Goal: Task Accomplishment & Management: Manage account settings

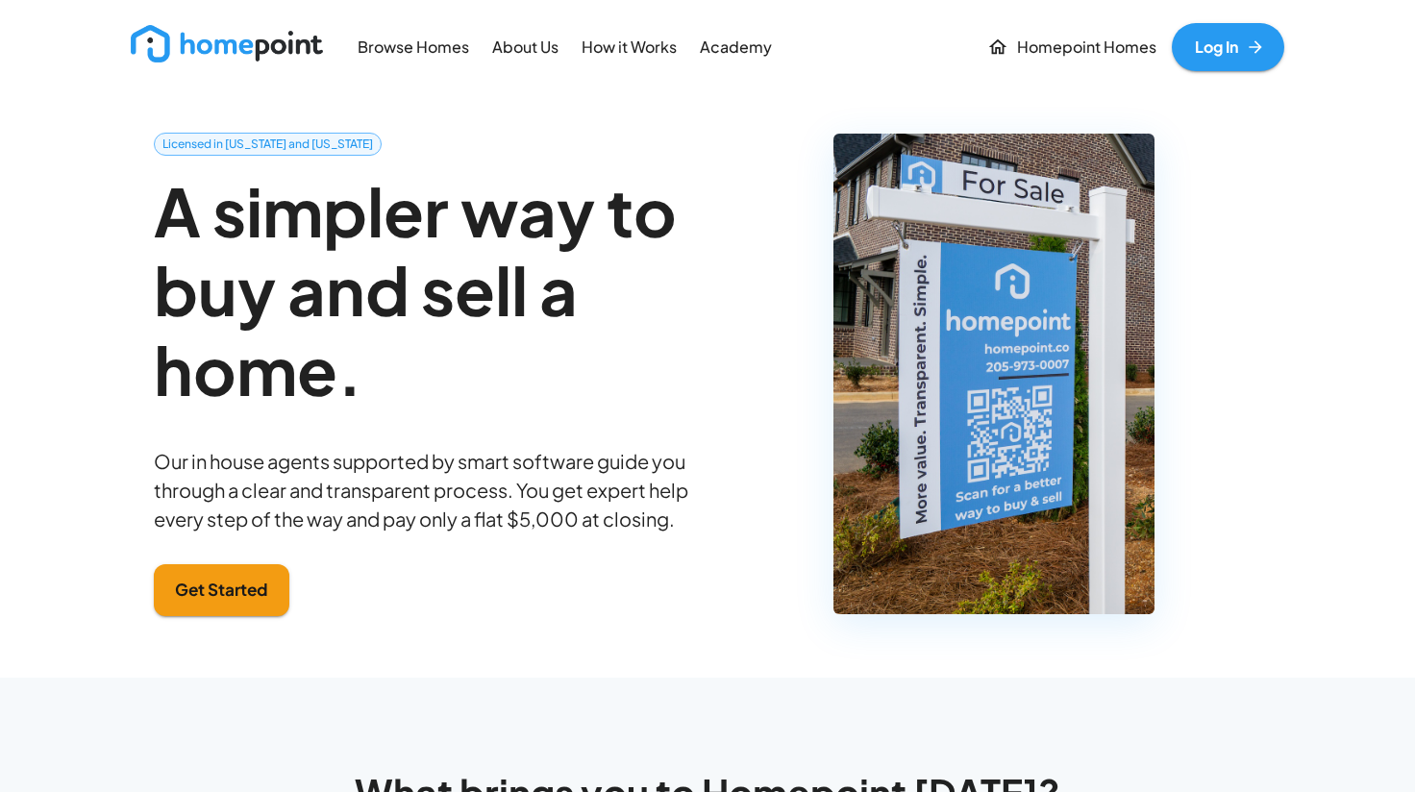
click at [1226, 39] on link "Log In" at bounding box center [1228, 47] width 112 height 48
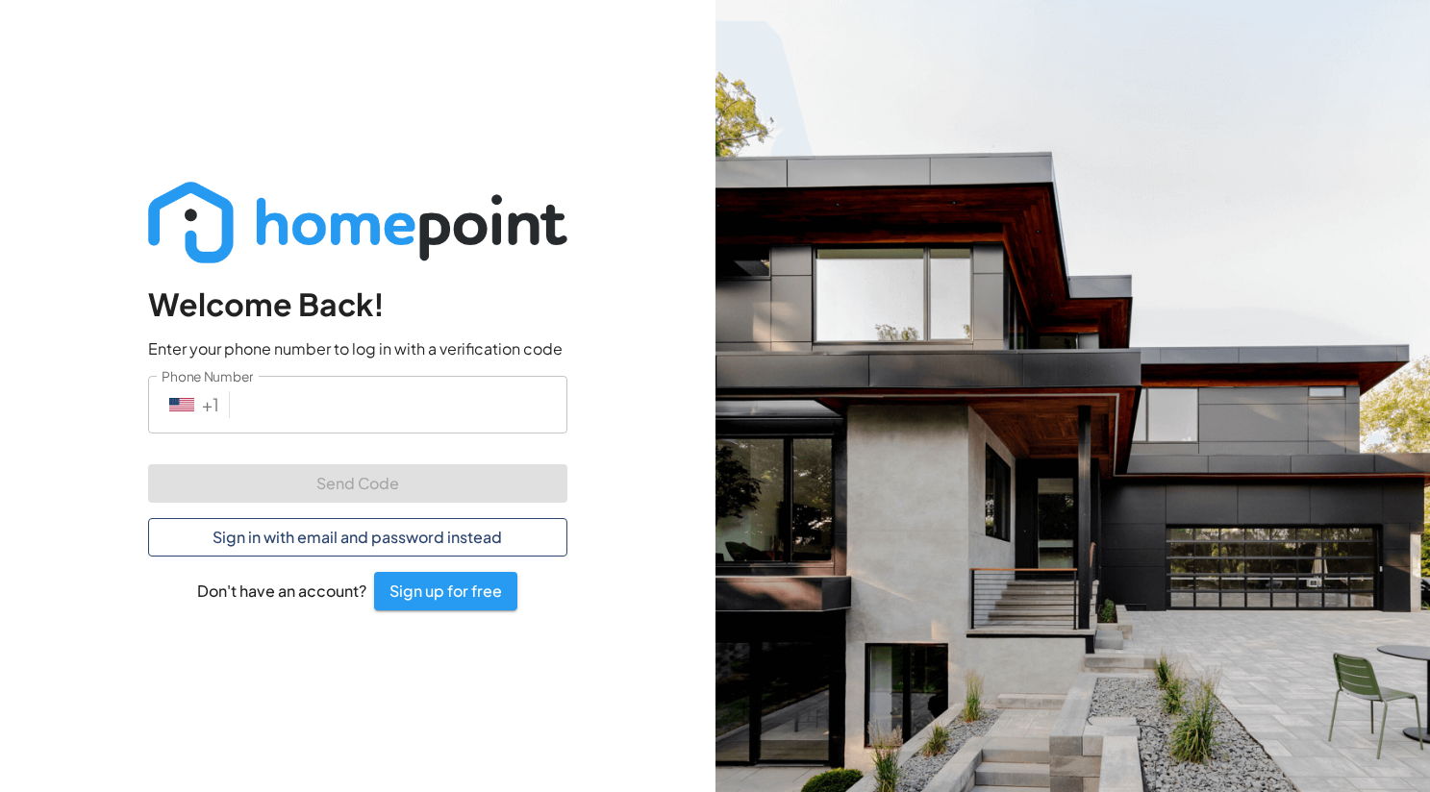
click at [329, 533] on button "Sign in with email and password instead" at bounding box center [357, 537] width 419 height 38
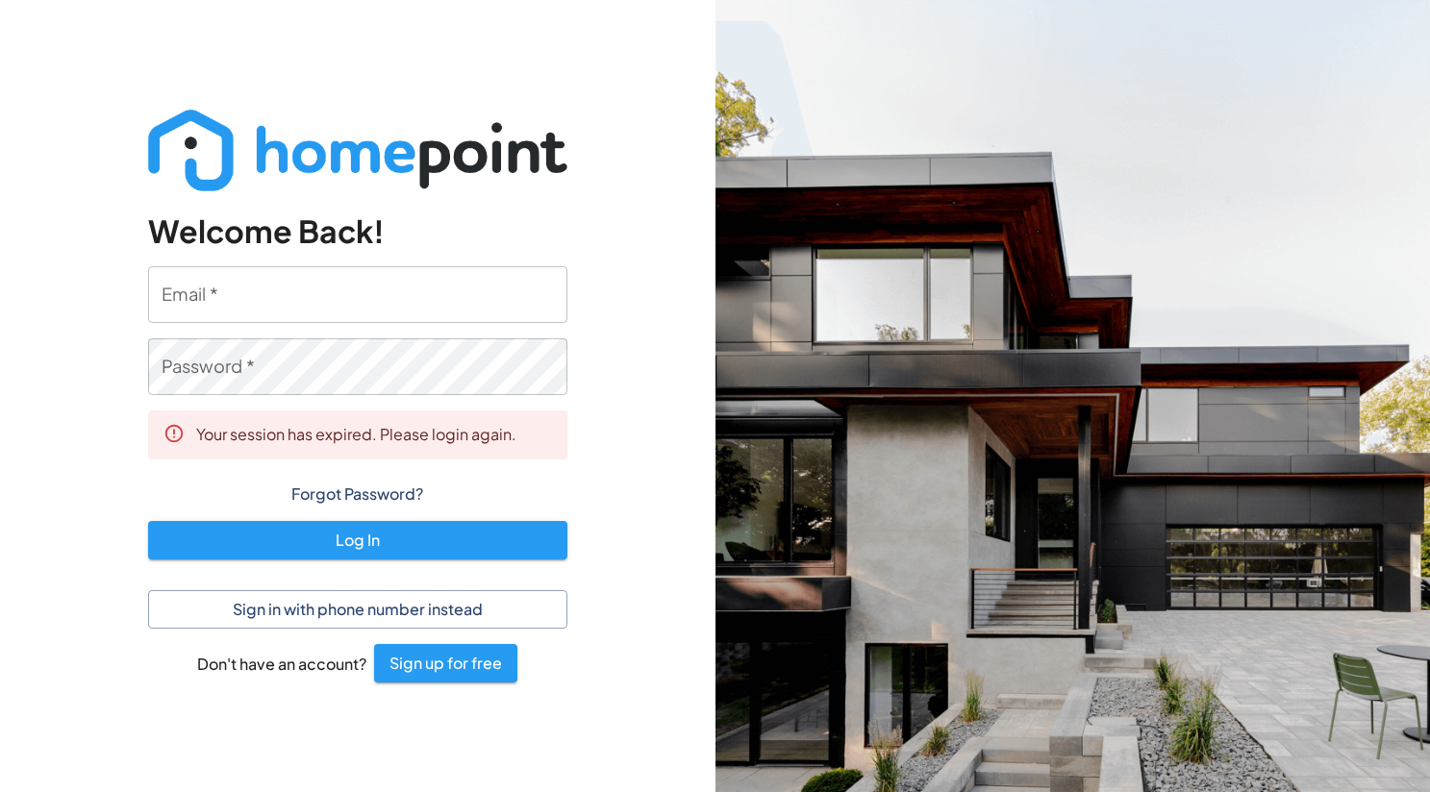
type input "[PERSON_NAME][EMAIL_ADDRESS][DOMAIN_NAME]"
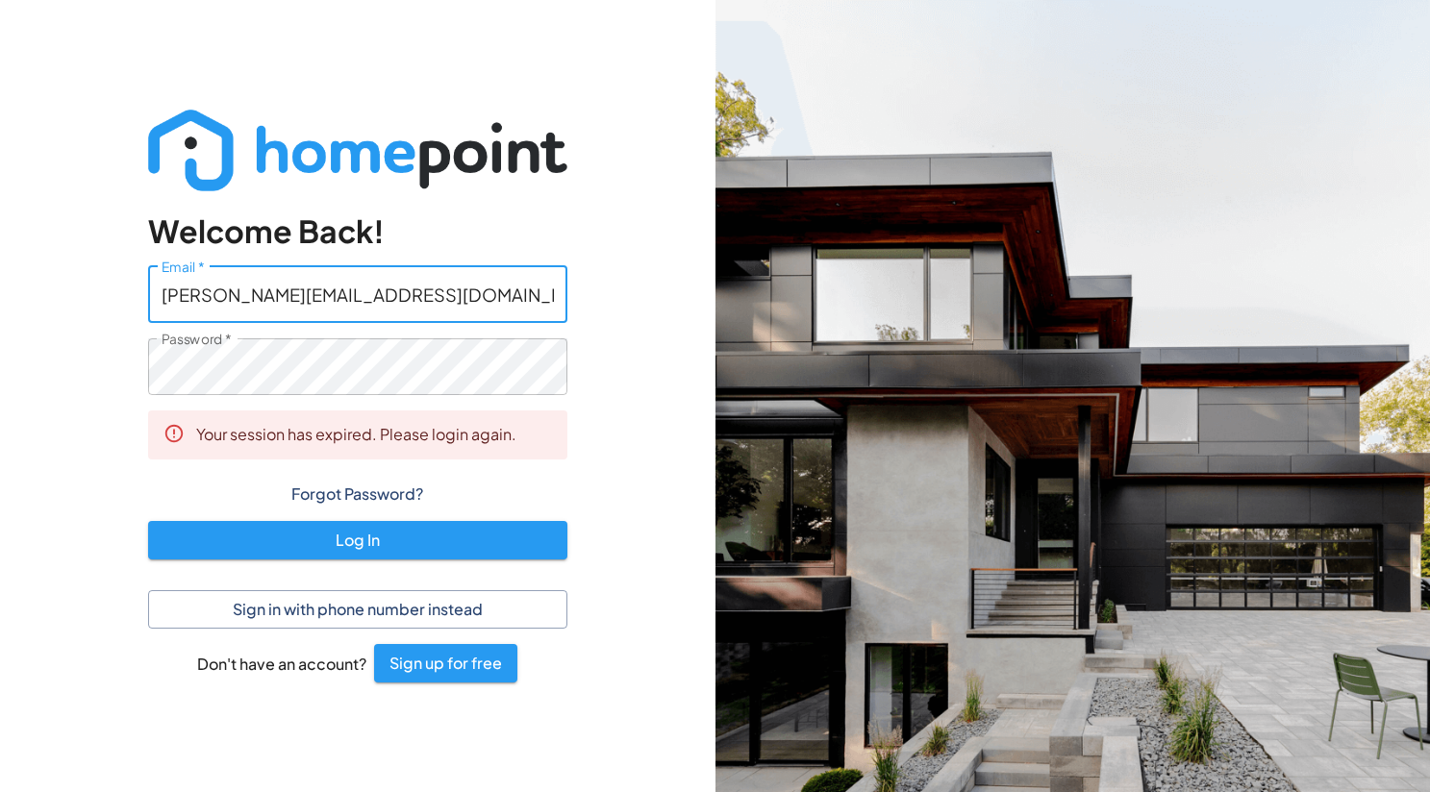
click at [342, 299] on input "[PERSON_NAME][EMAIL_ADDRESS][DOMAIN_NAME]" at bounding box center [357, 294] width 419 height 57
click at [614, 393] on div "Welcome Back! Email   * [PERSON_NAME][EMAIL_ADDRESS][DOMAIN_NAME] Email   * Pas…" at bounding box center [357, 396] width 715 height 792
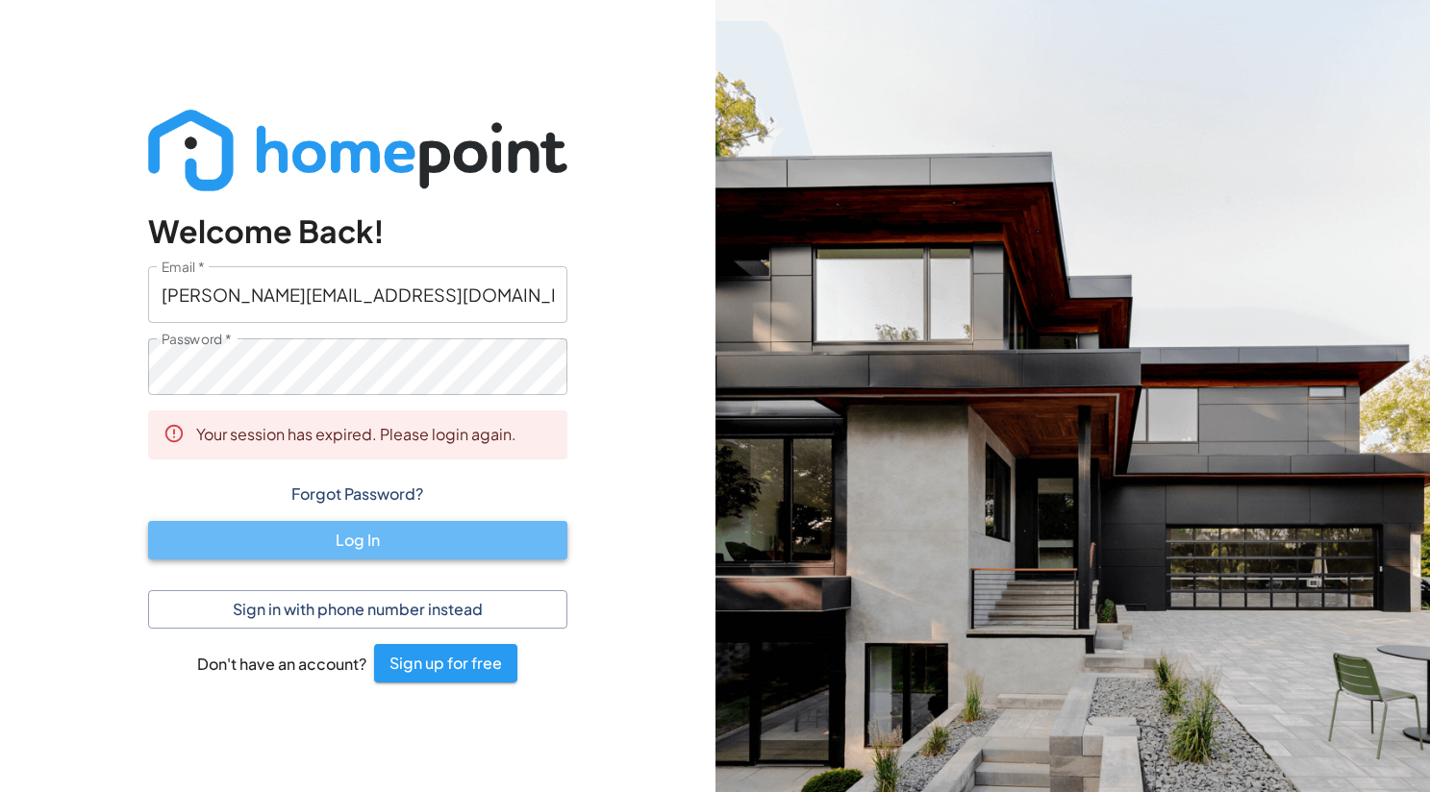
click at [456, 542] on button "Log In" at bounding box center [357, 540] width 419 height 38
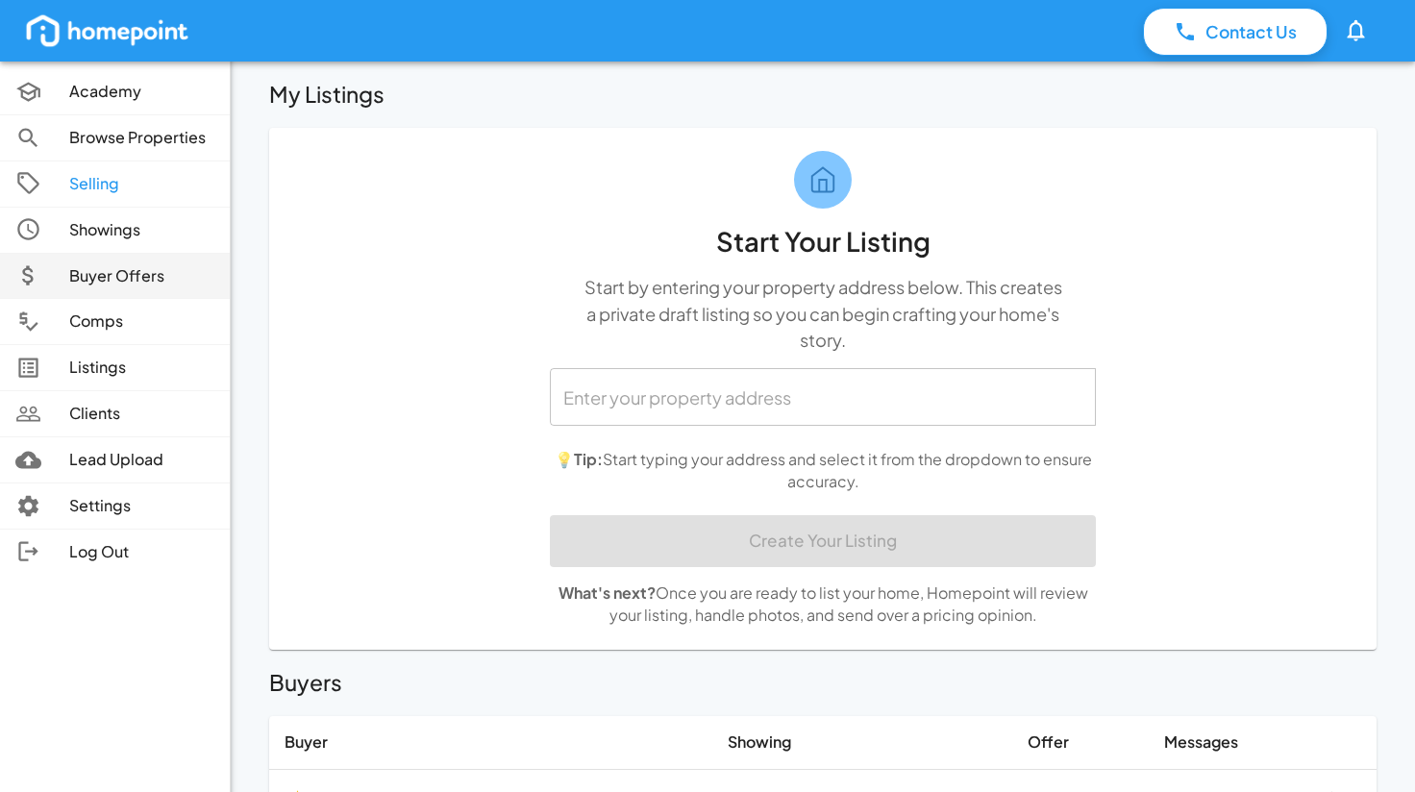
click at [95, 282] on p "Buyer Offers" at bounding box center [141, 276] width 145 height 22
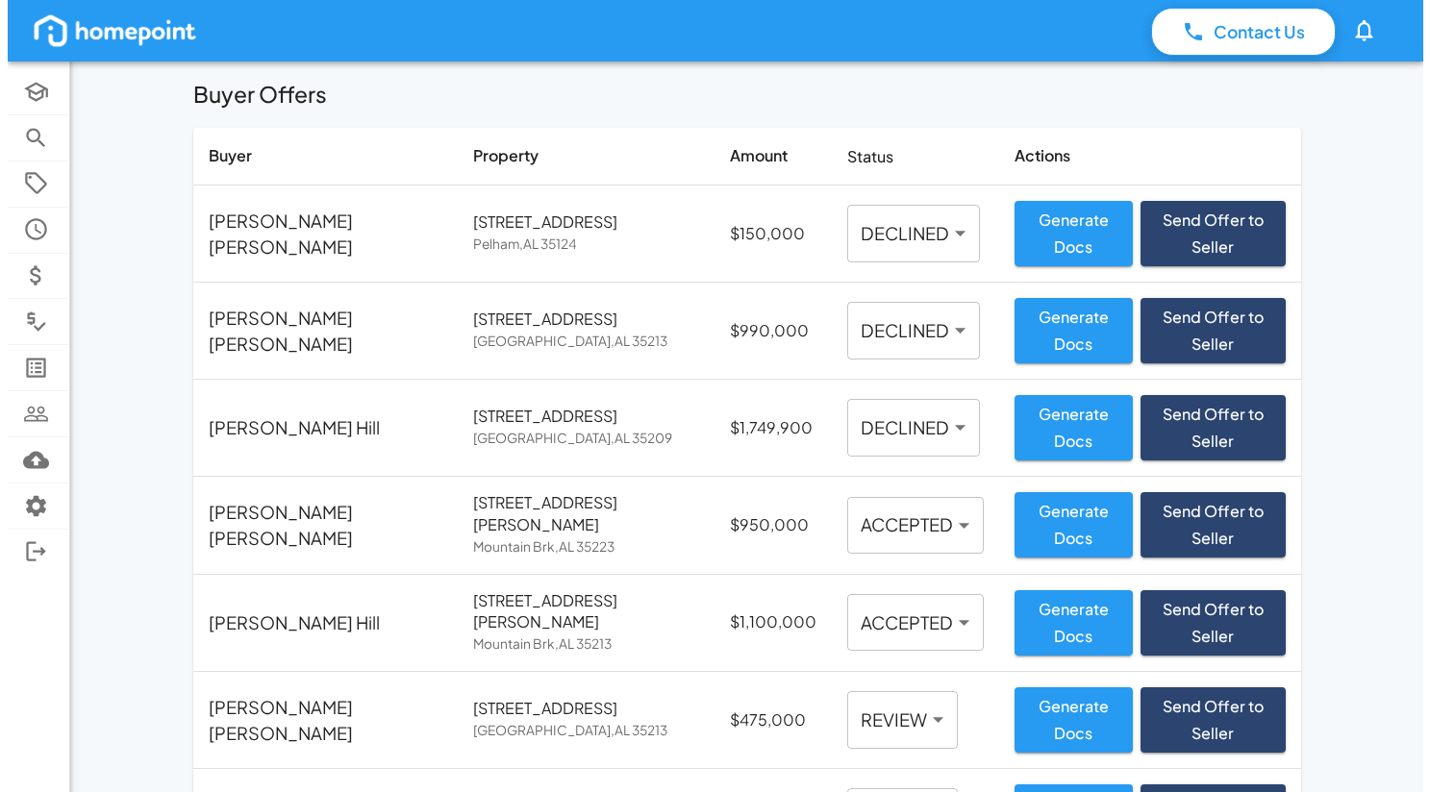
scroll to position [149, 0]
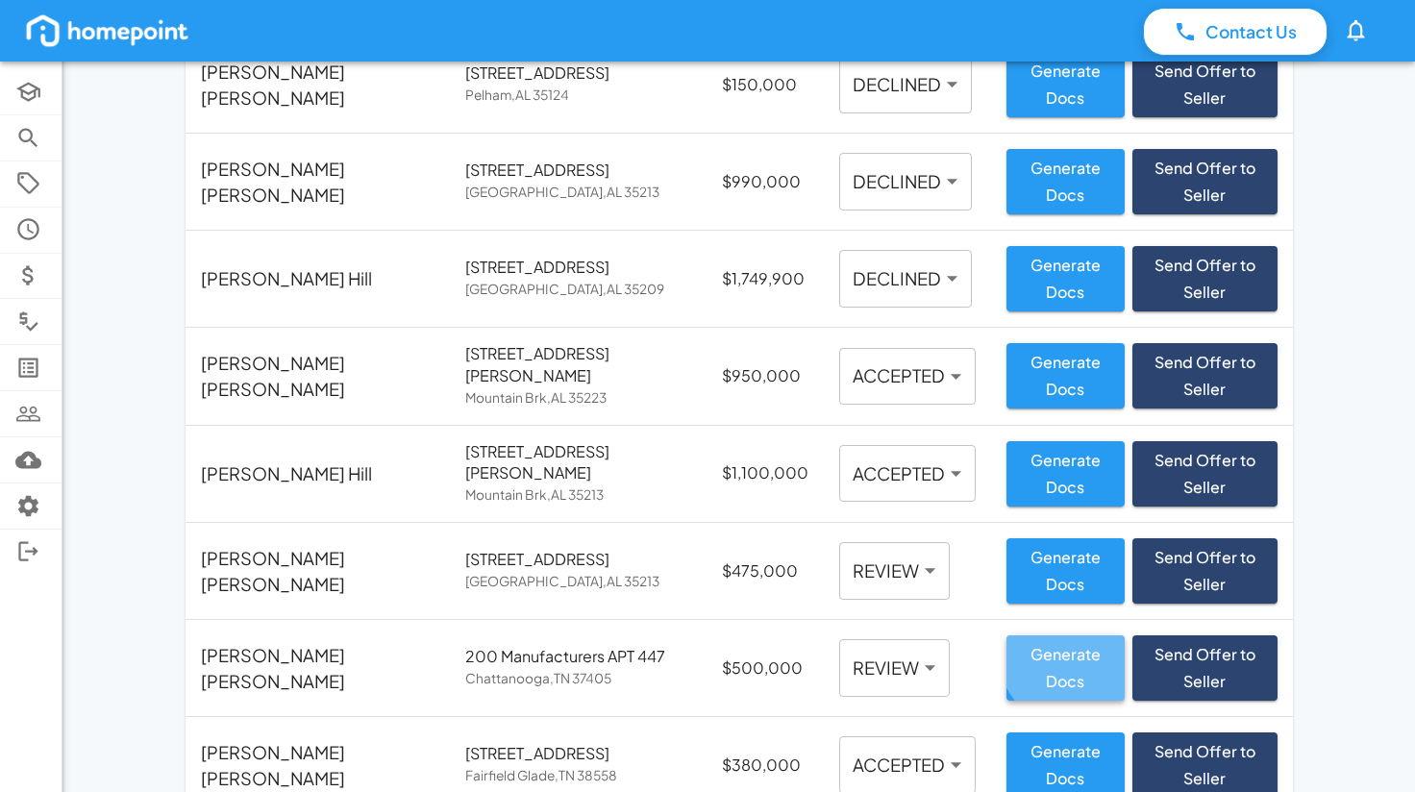
click at [1007, 635] on button "Generate Docs" at bounding box center [1066, 667] width 118 height 65
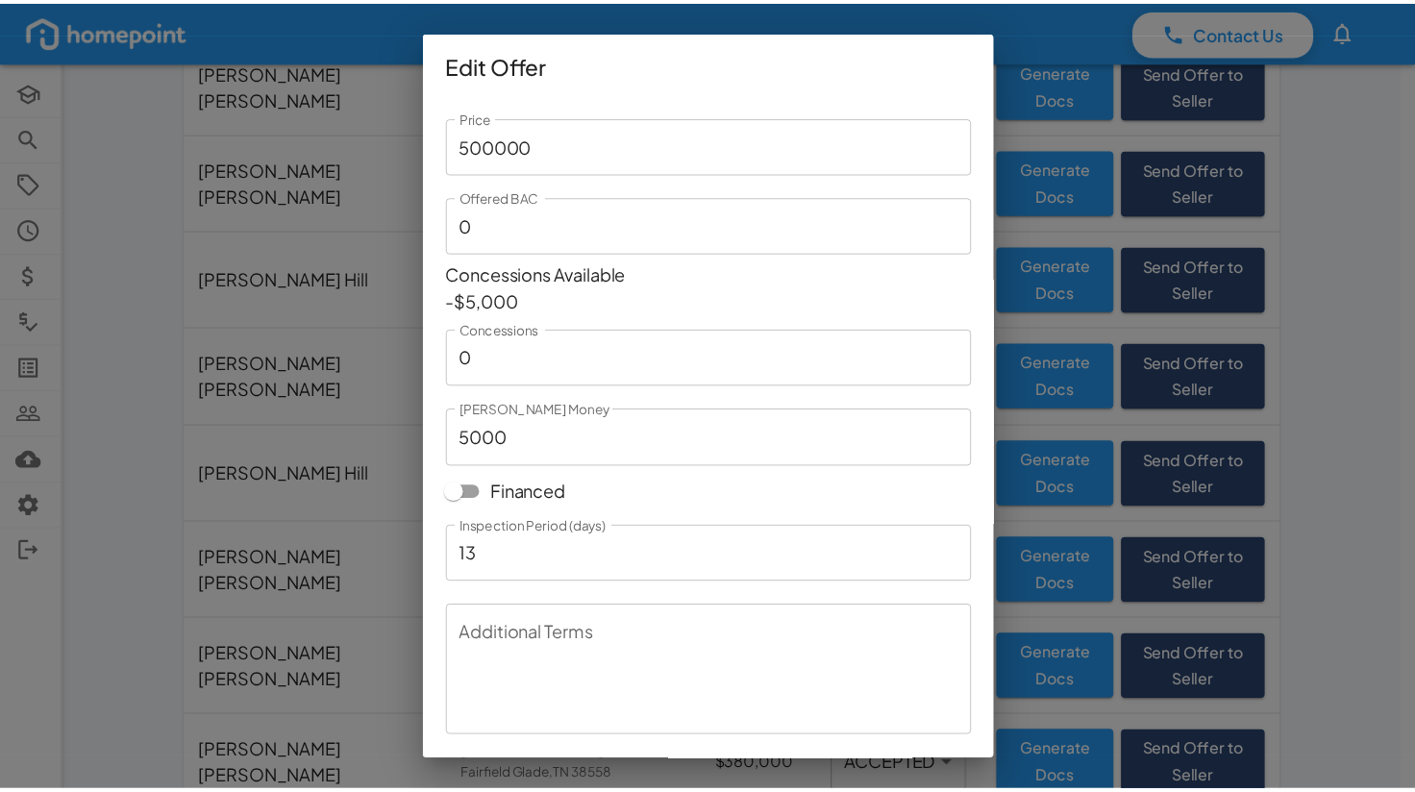
scroll to position [57, 0]
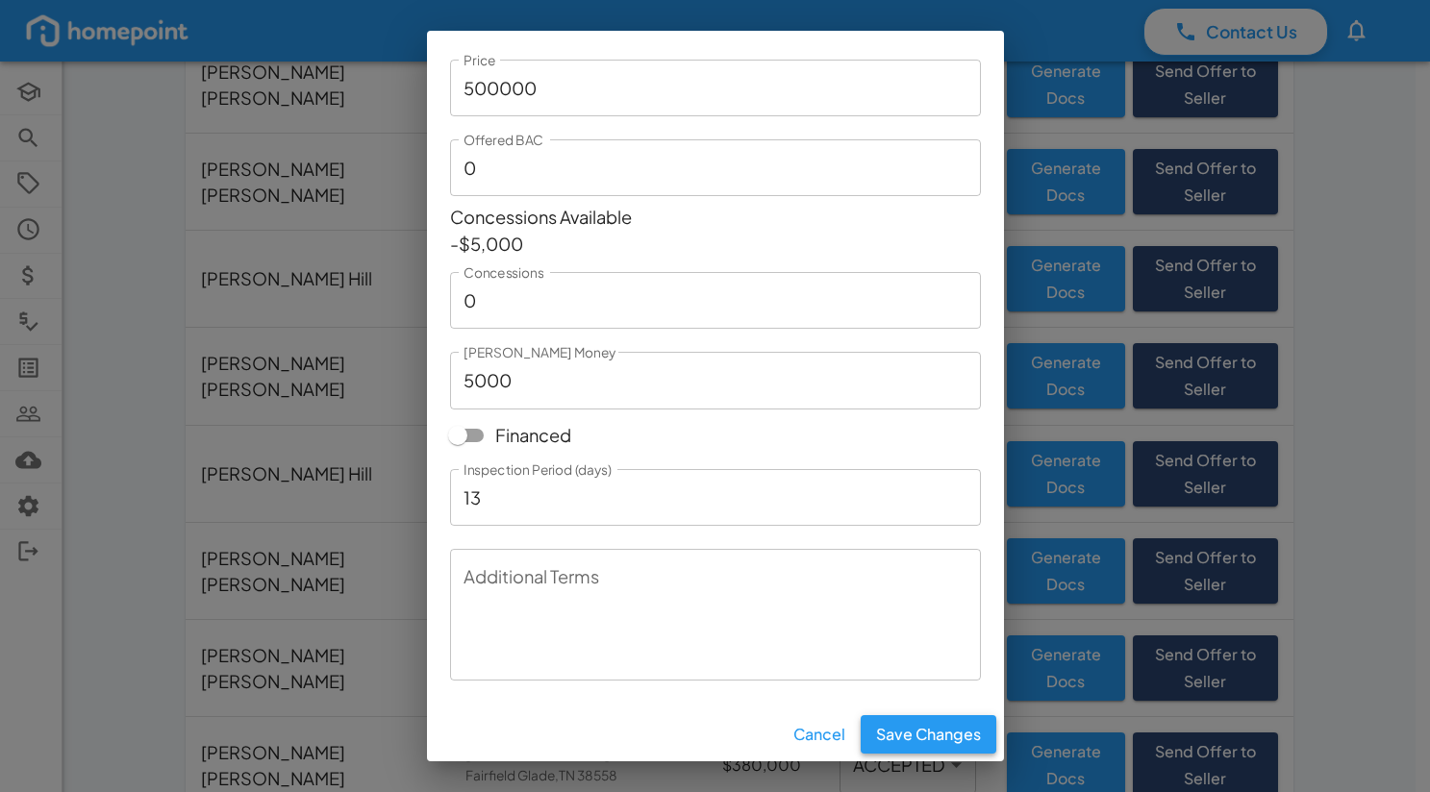
click at [916, 743] on button "Save Changes" at bounding box center [928, 734] width 136 height 38
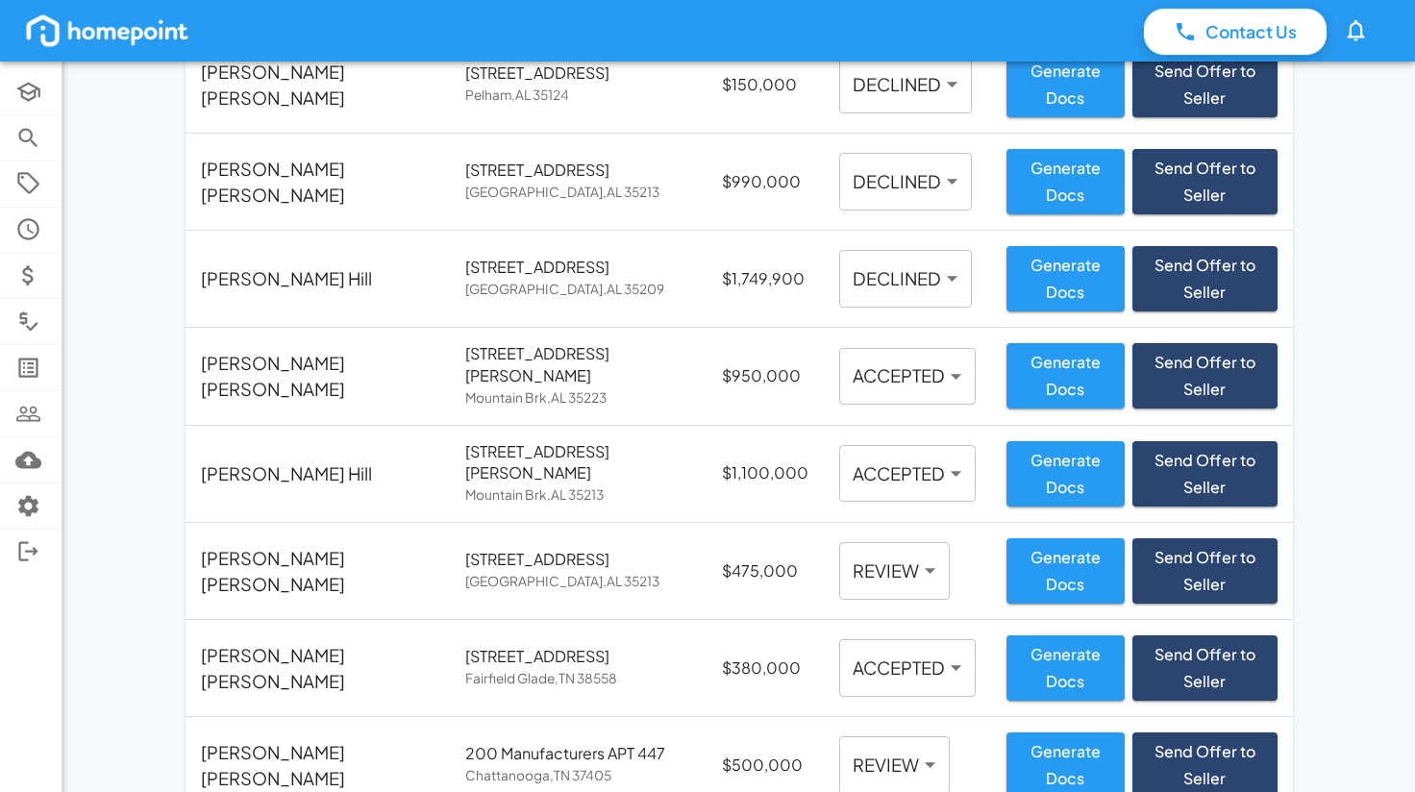
click at [844, 703] on body "Contact Us 0 Academy Browse Properties Selling Showings Buyer Offers Comps List…" at bounding box center [707, 355] width 1415 height 1009
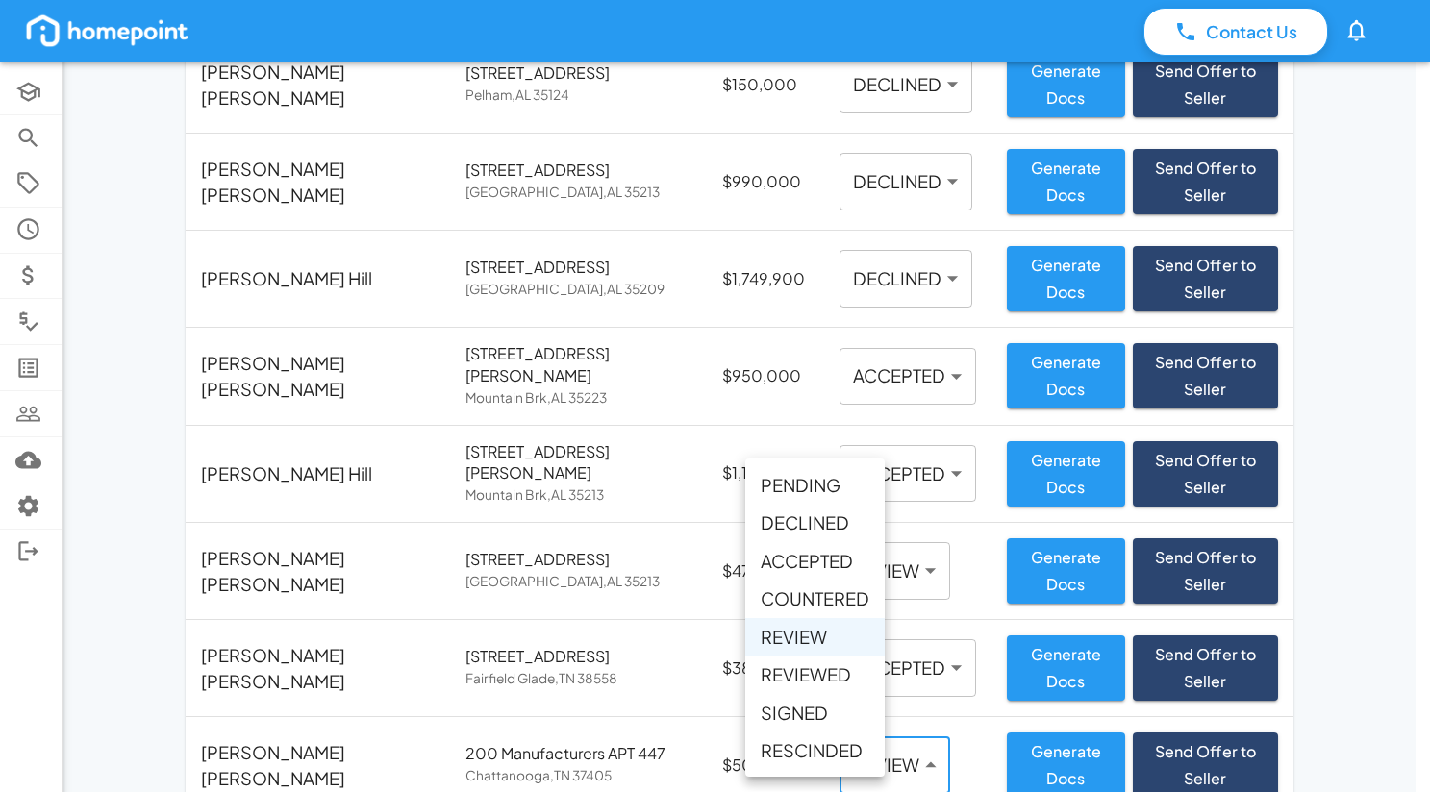
click at [827, 674] on li "REVIEWED" at bounding box center [814, 674] width 139 height 37
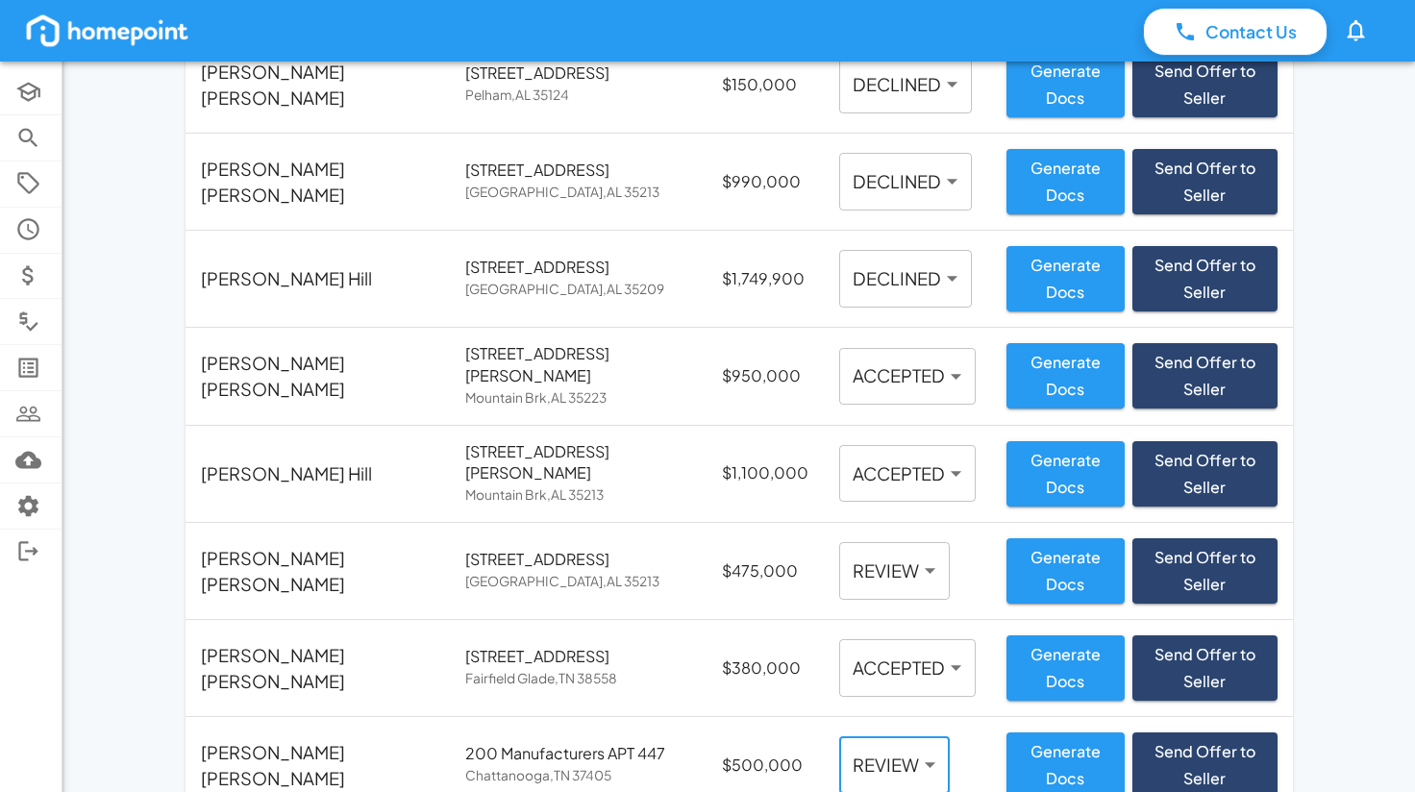
type input "********"
